Goal: Information Seeking & Learning: Compare options

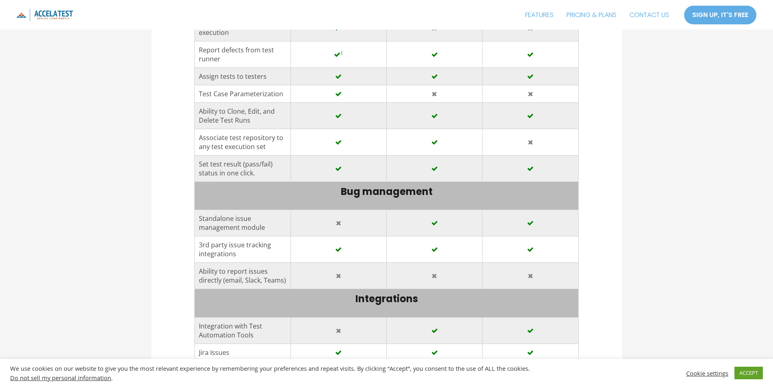
scroll to position [1258, 0]
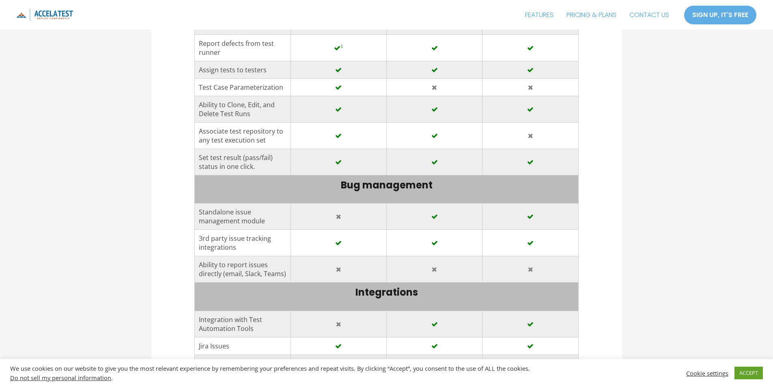
drag, startPoint x: 236, startPoint y: 239, endPoint x: 188, endPoint y: 225, distance: 50.6
click at [188, 225] on article "Kiwi TCMS vs TestLink Comparison in [DATE] Comparisons / By [PERSON_NAME] / [DA…" at bounding box center [386, 340] width 471 height 3084
click at [700, 223] on div "Kiwi TCMS vs TestLink Comparison in [DATE] Comparisons / By [PERSON_NAME] / [DA…" at bounding box center [386, 340] width 773 height 3197
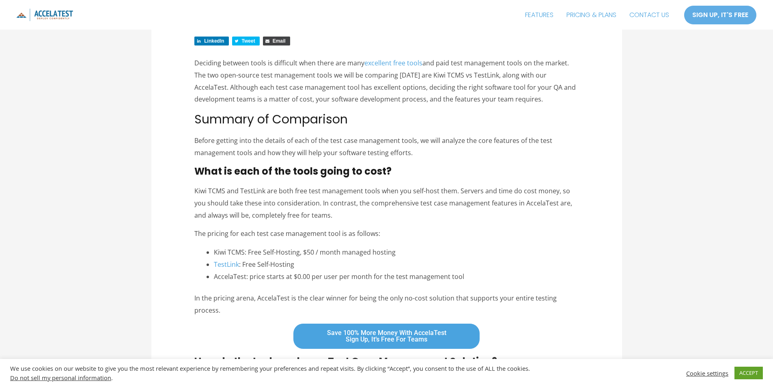
scroll to position [0, 0]
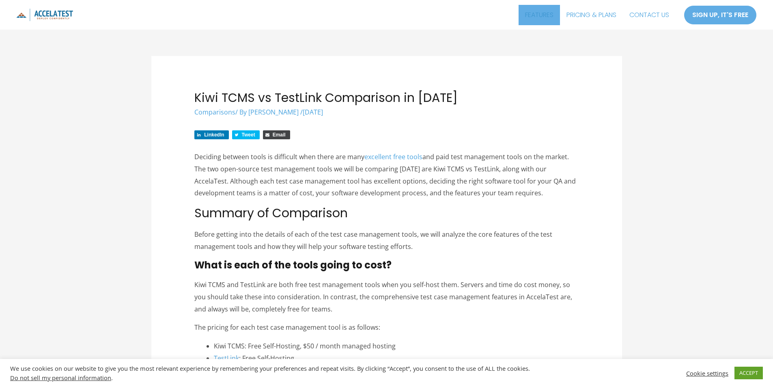
click at [527, 10] on link "FEATURES" at bounding box center [539, 15] width 41 height 20
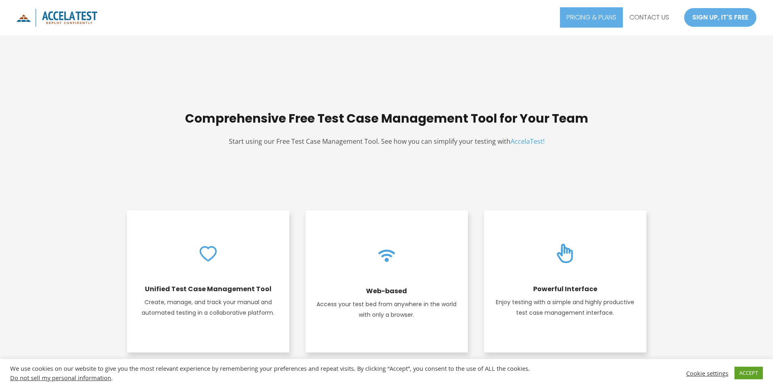
click at [583, 17] on link "PRICING & PLANS" at bounding box center [591, 17] width 63 height 20
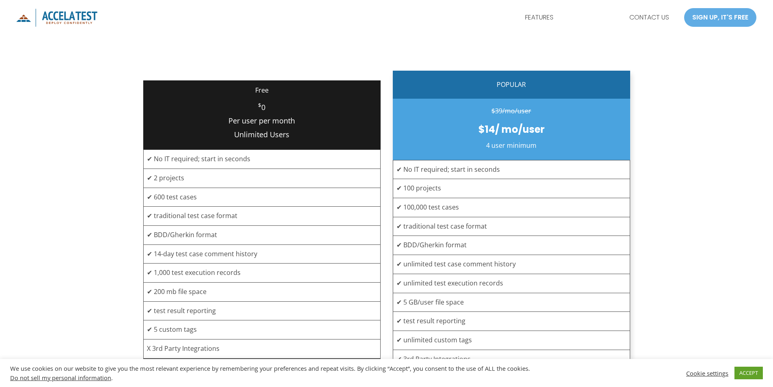
scroll to position [162, 0]
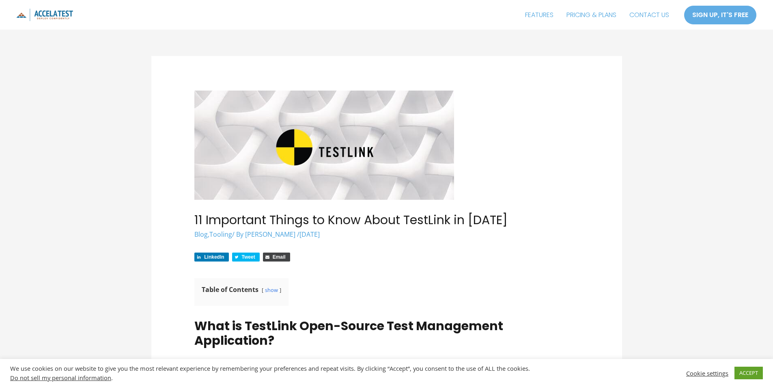
scroll to position [2476, 0]
